Goal: Information Seeking & Learning: Understand process/instructions

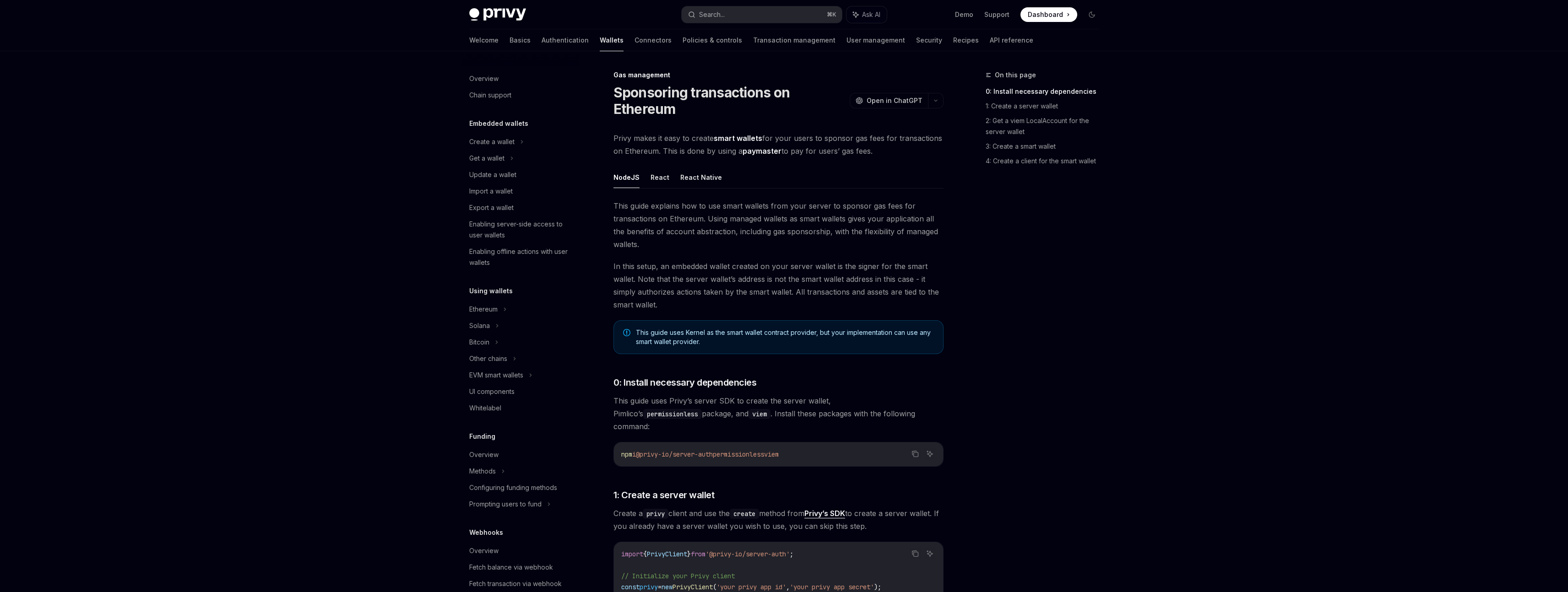
scroll to position [200, 0]
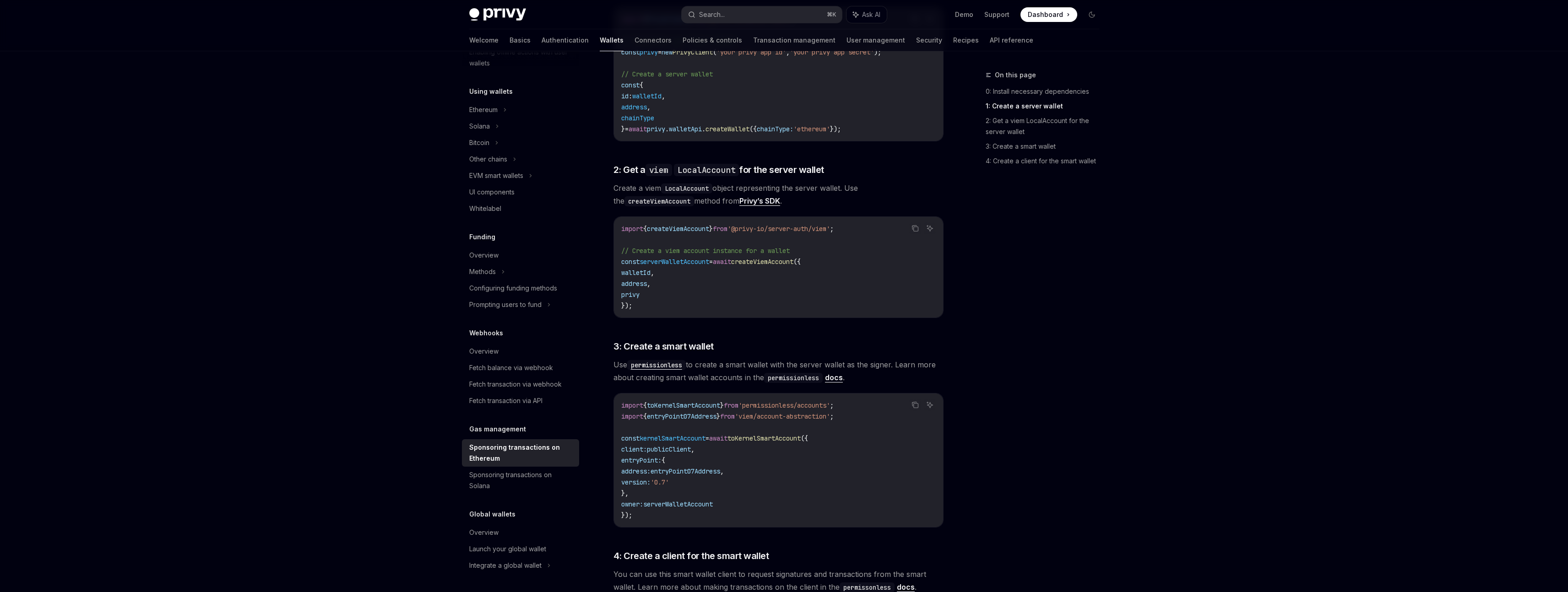
click at [1183, 334] on div "Privy Docs home page Search... ⌘ K Ask AI Demo Support Dashboard Dashboard Sear…" at bounding box center [784, 270] width 1568 height 1609
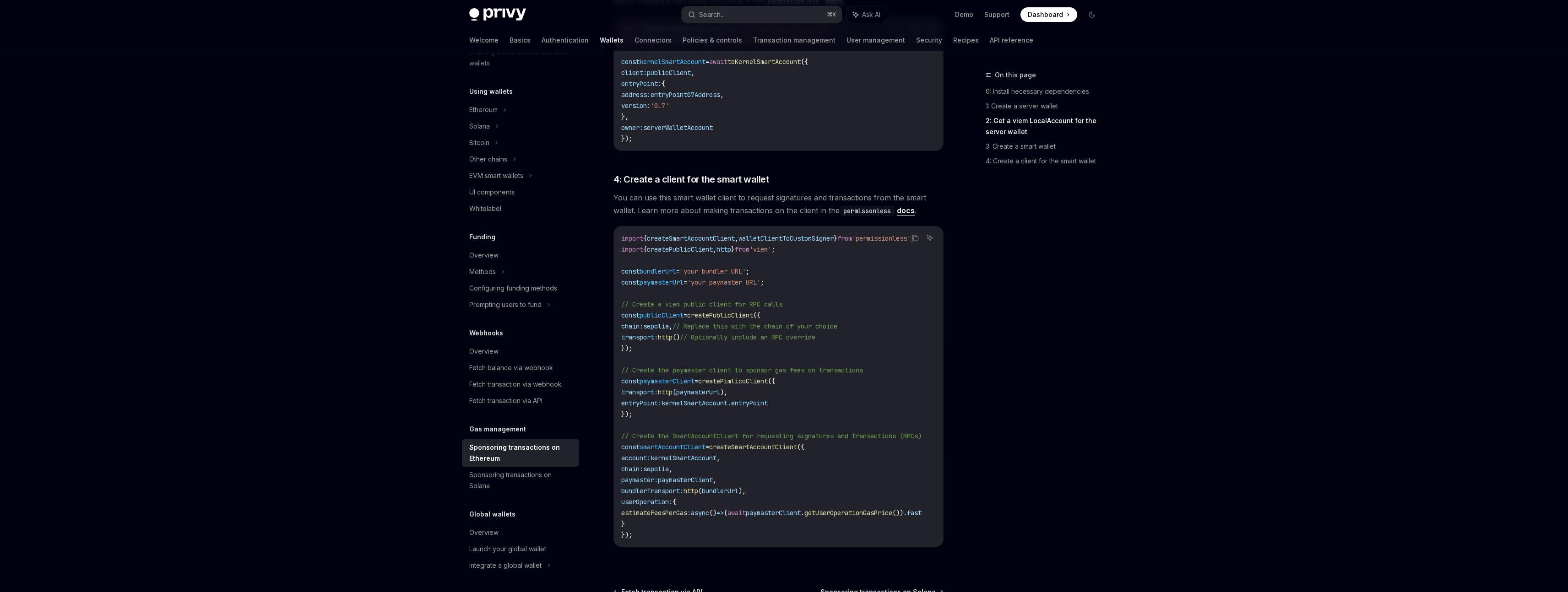
scroll to position [1008, 0]
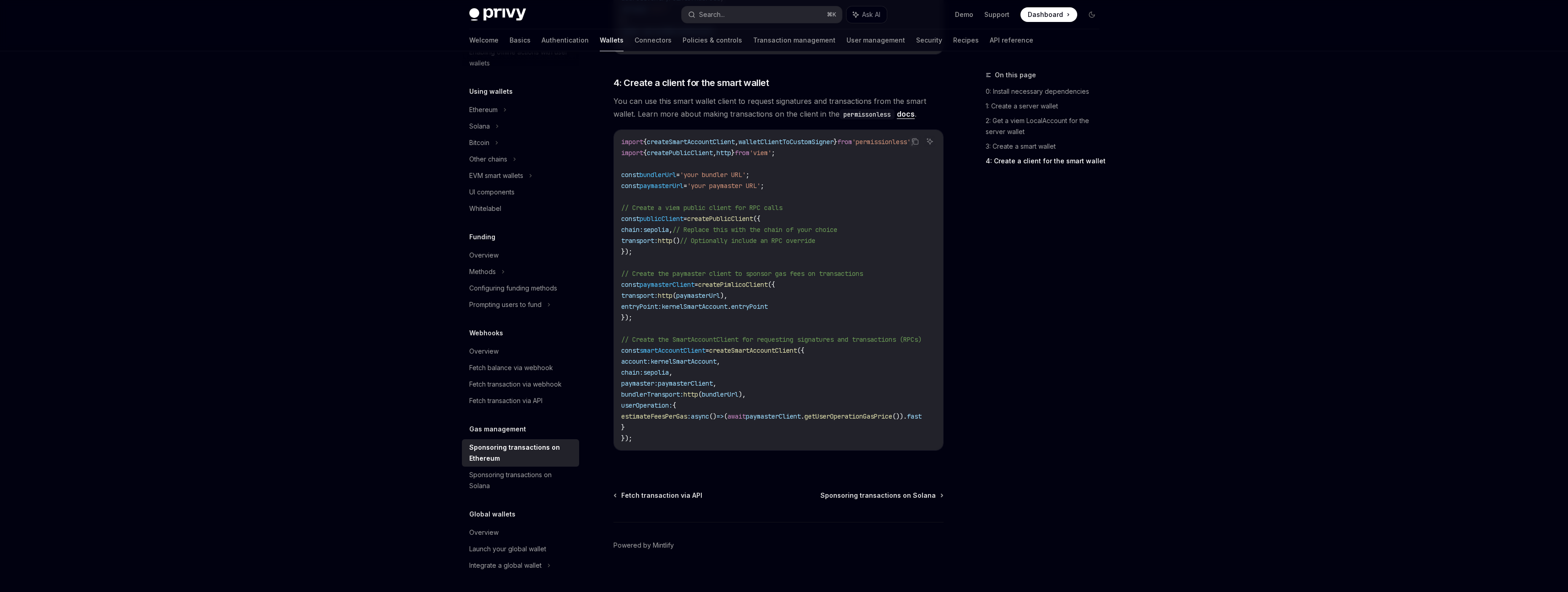
type textarea "*"
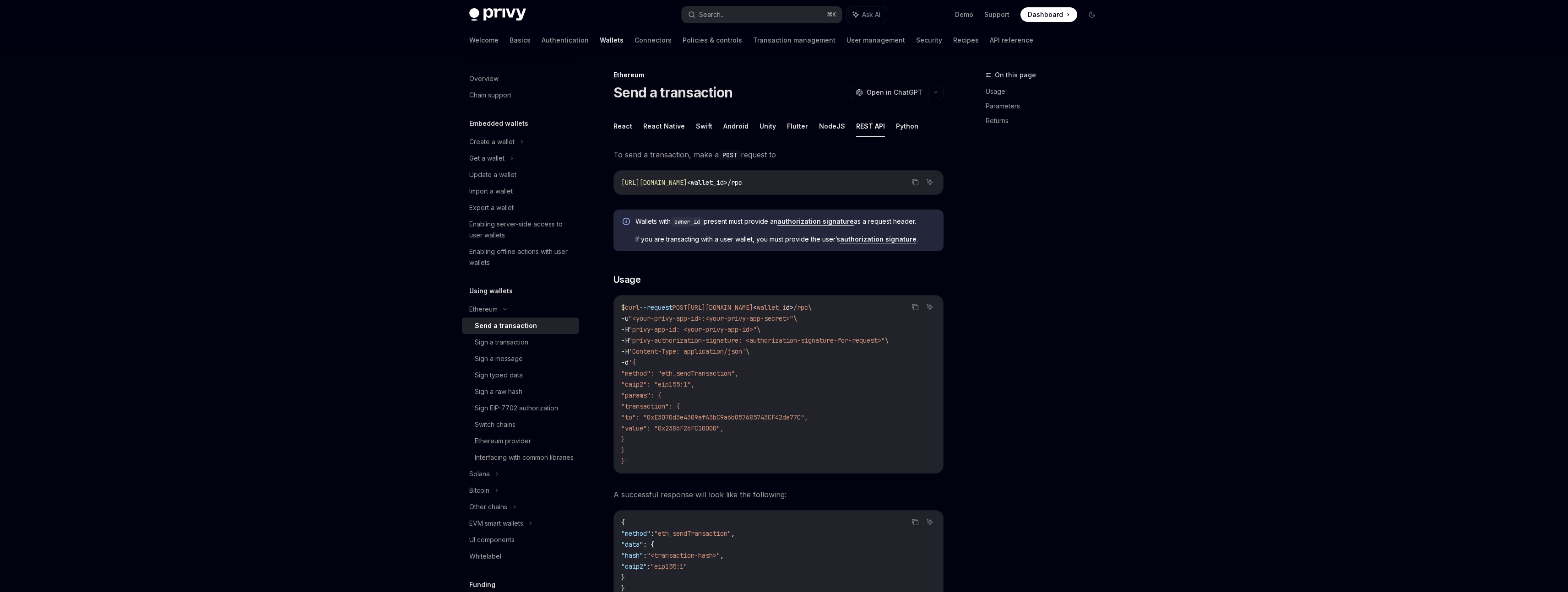
scroll to position [55, 0]
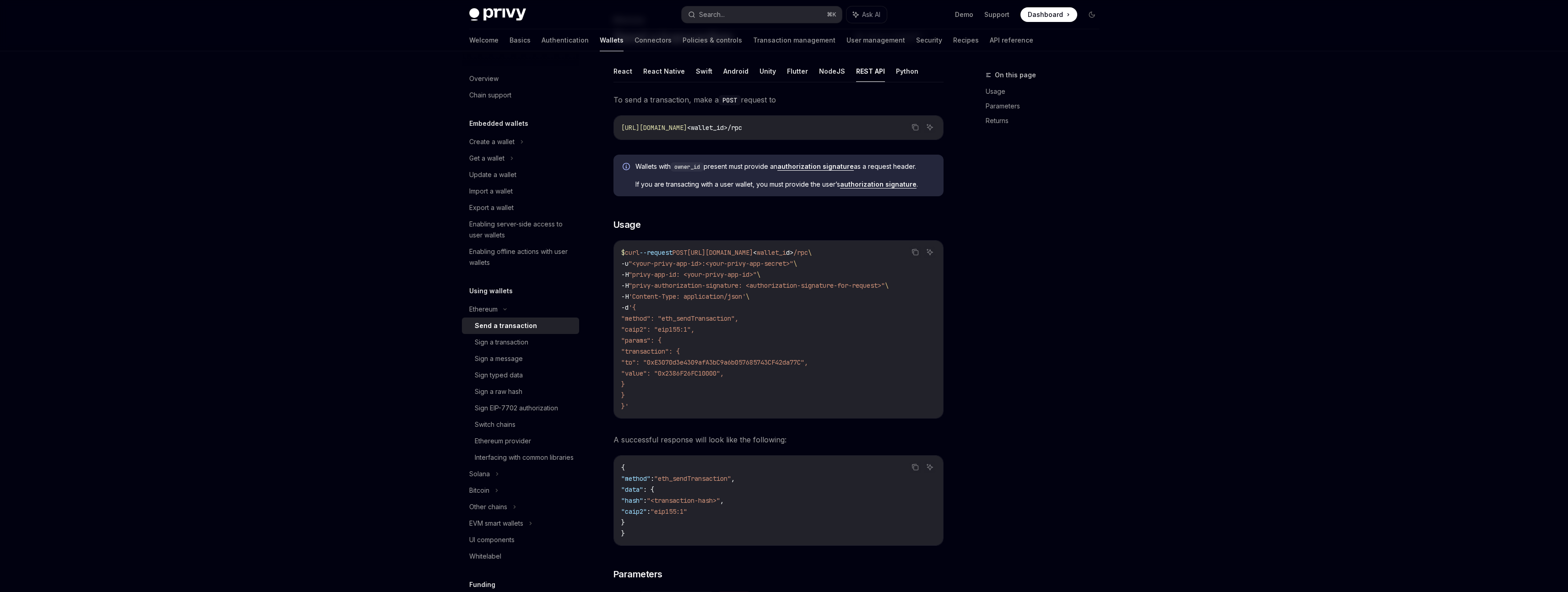
type textarea "*"
